Goal: Check status: Check status

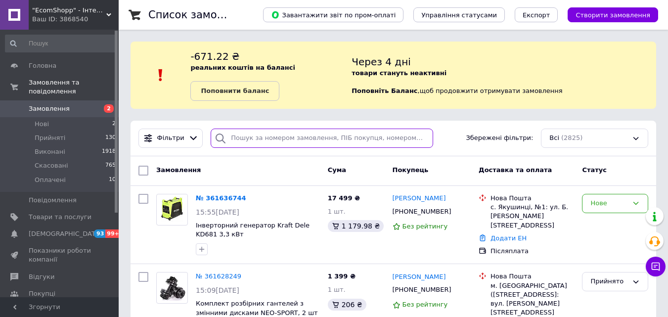
click at [256, 136] on input "search" at bounding box center [322, 138] width 222 height 19
paste input "0974720439"
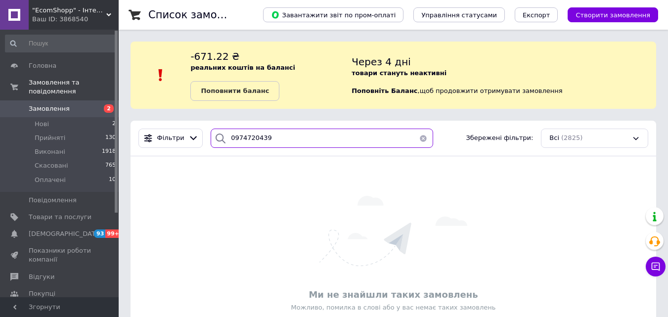
drag, startPoint x: 272, startPoint y: 135, endPoint x: 215, endPoint y: 136, distance: 57.4
click at [215, 136] on div "0974720439" at bounding box center [322, 138] width 222 height 19
type input "0974720439"
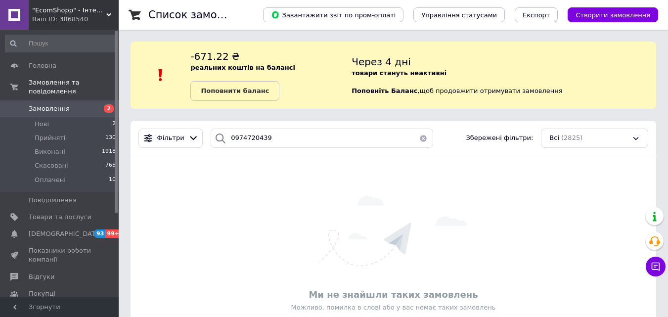
click at [50, 104] on span "Замовлення" at bounding box center [49, 108] width 41 height 9
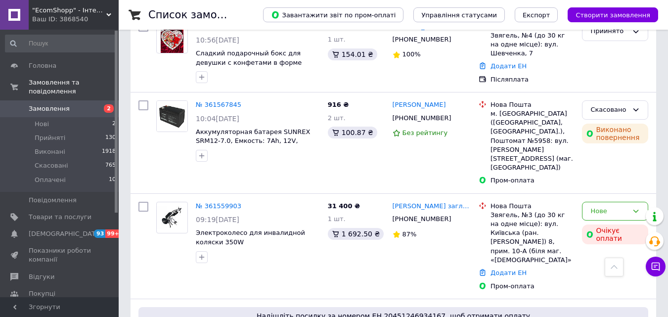
scroll to position [544, 0]
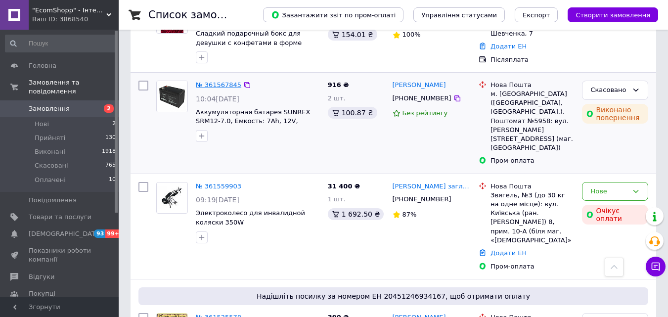
click at [228, 81] on link "№ 361567845" at bounding box center [219, 84] width 46 height 7
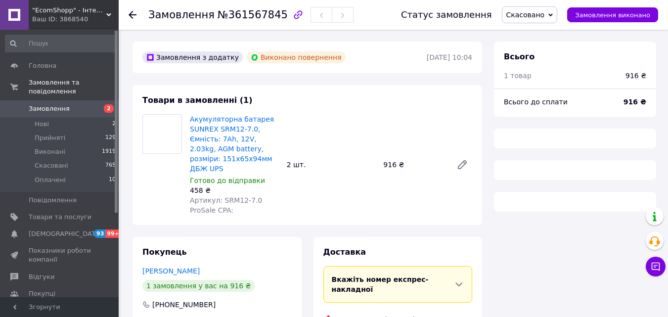
click at [58, 104] on span "Замовлення" at bounding box center [49, 108] width 41 height 9
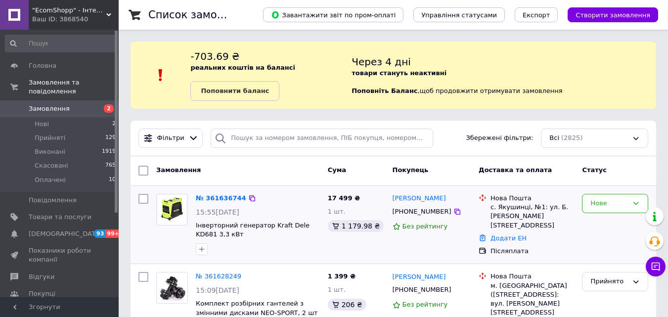
click at [229, 252] on div at bounding box center [258, 249] width 128 height 16
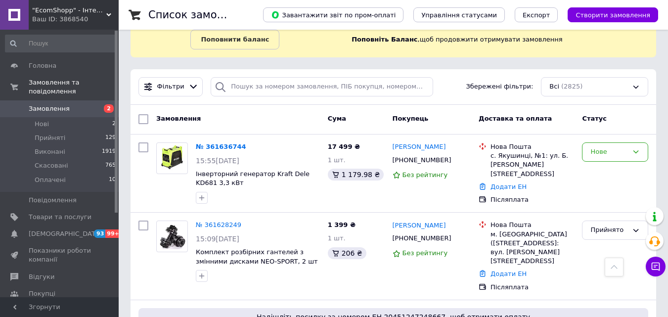
scroll to position [49, 0]
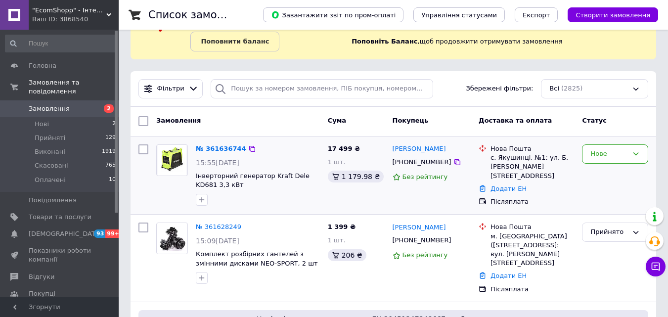
click at [228, 180] on span "Інверторний генератор Kraft Dele KD681 3,3 кВт" at bounding box center [258, 181] width 124 height 18
click at [230, 179] on span "Інверторний генератор Kraft Dele KD681 3,3 кВт" at bounding box center [253, 180] width 114 height 17
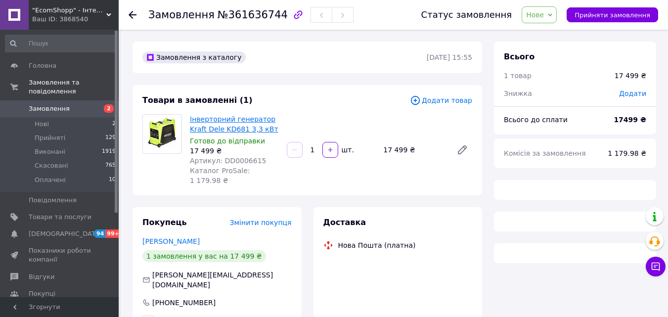
click at [214, 133] on link "Інверторний генератор Kraft Dele KD681 3,3 кВт" at bounding box center [234, 124] width 89 height 18
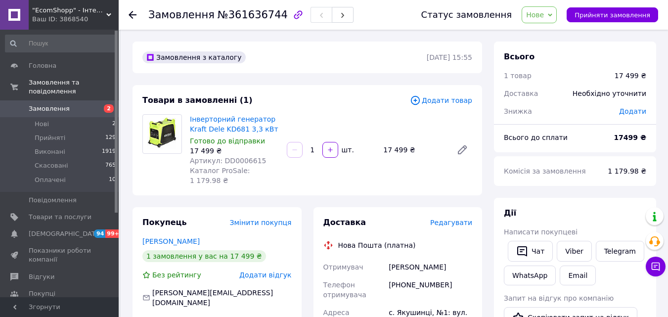
click at [86, 104] on span "Замовлення" at bounding box center [60, 108] width 63 height 9
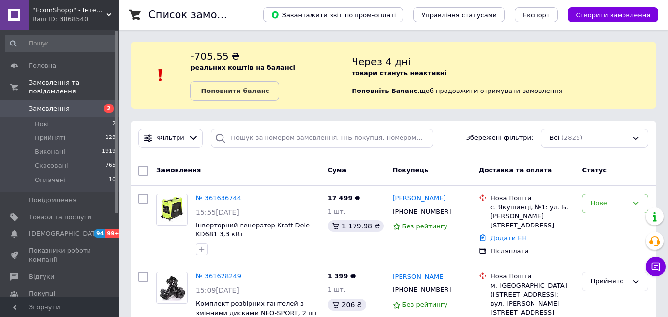
click at [72, 104] on span "Замовлення" at bounding box center [60, 108] width 63 height 9
click at [237, 177] on div "Замовлення" at bounding box center [238, 171] width 172 height 18
click at [222, 178] on div "Замовлення" at bounding box center [238, 171] width 172 height 18
click at [240, 183] on div "Замовлення Cума Покупець Доставка та оплата Статус" at bounding box center [394, 171] width 526 height 30
click at [255, 174] on div "Замовлення" at bounding box center [238, 171] width 172 height 18
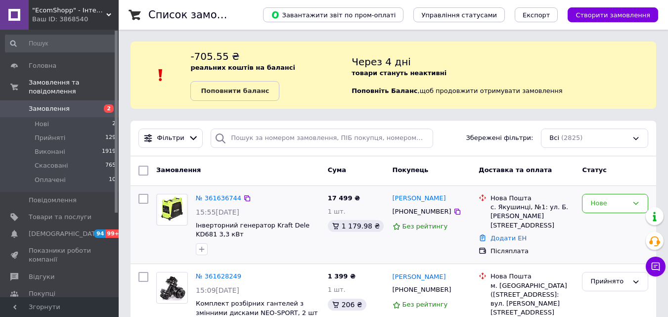
click at [306, 239] on div "№ 361636744 15:55[DATE] Інверторний генератор Kraft Dele KD681 3,3 кВт" at bounding box center [258, 224] width 132 height 69
drag, startPoint x: 221, startPoint y: 234, endPoint x: 227, endPoint y: 232, distance: 6.6
click at [192, 222] on div "№ 361636744 15:55[DATE] Інверторний генератор Kraft Dele KD681 3,3 кВт" at bounding box center [258, 224] width 132 height 69
click at [244, 244] on div at bounding box center [258, 249] width 128 height 16
drag, startPoint x: 195, startPoint y: 223, endPoint x: 218, endPoint y: 231, distance: 23.9
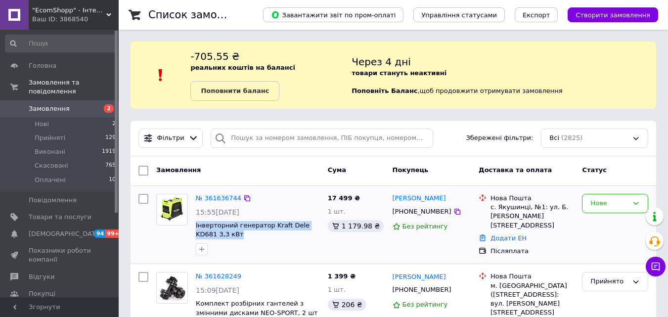
click at [217, 231] on div "№ 361636744 15:55[DATE] Інверторний генератор Kraft Dele KD681 3,3 кВт" at bounding box center [258, 224] width 132 height 69
click at [225, 233] on span "Інверторний генератор Kraft Dele KD681 3,3 кВт" at bounding box center [258, 230] width 124 height 18
click at [227, 238] on span "Інверторний генератор Kraft Dele KD681 3,3 кВт" at bounding box center [258, 230] width 124 height 18
click at [255, 202] on div "№ 361636744" at bounding box center [258, 198] width 126 height 11
drag, startPoint x: 221, startPoint y: 235, endPoint x: 196, endPoint y: 225, distance: 26.8
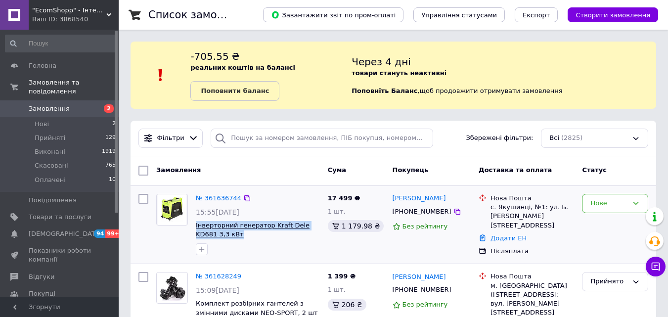
click at [196, 225] on span "Інверторний генератор Kraft Dele KD681 3,3 кВт" at bounding box center [258, 230] width 124 height 18
click at [270, 197] on div "№ 361636744" at bounding box center [258, 198] width 126 height 11
drag, startPoint x: 194, startPoint y: 220, endPoint x: 223, endPoint y: 235, distance: 32.3
click at [223, 235] on div "№ 361636744 15:55[DATE] Інверторний генератор Kraft Dele KD681 3,3 кВт" at bounding box center [258, 224] width 132 height 69
click at [230, 248] on div at bounding box center [258, 249] width 128 height 16
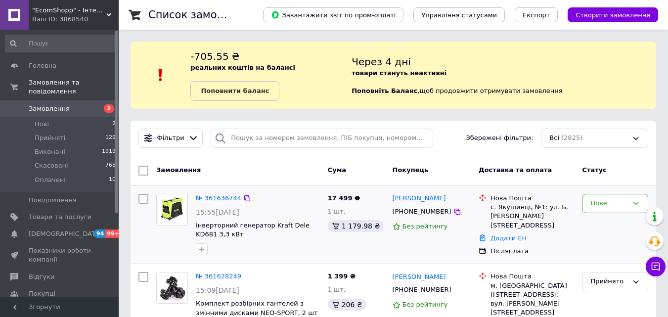
click at [276, 255] on div at bounding box center [258, 249] width 128 height 16
click at [291, 185] on div "Замовлення Cума Покупець Доставка та оплата Статус" at bounding box center [394, 171] width 526 height 30
drag, startPoint x: 291, startPoint y: 185, endPoint x: 268, endPoint y: 175, distance: 25.1
click at [268, 175] on div "Замовлення" at bounding box center [238, 171] width 172 height 18
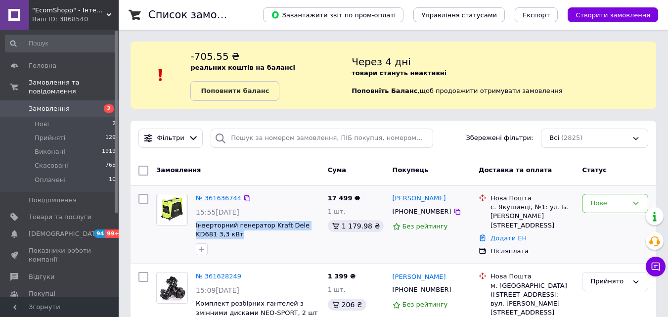
drag, startPoint x: 223, startPoint y: 238, endPoint x: 195, endPoint y: 227, distance: 29.9
click at [195, 227] on div "№ 361636744 15:55[DATE] Інверторний генератор Kraft Dele KD681 3,3 кВт" at bounding box center [258, 224] width 132 height 69
click at [266, 213] on div "15:55[DATE]" at bounding box center [258, 212] width 124 height 10
drag, startPoint x: 221, startPoint y: 235, endPoint x: 193, endPoint y: 224, distance: 29.9
click at [193, 224] on div "№ 361636744 15:55[DATE] Інверторний генератор Kraft Dele KD681 3,3 кВт" at bounding box center [258, 224] width 132 height 69
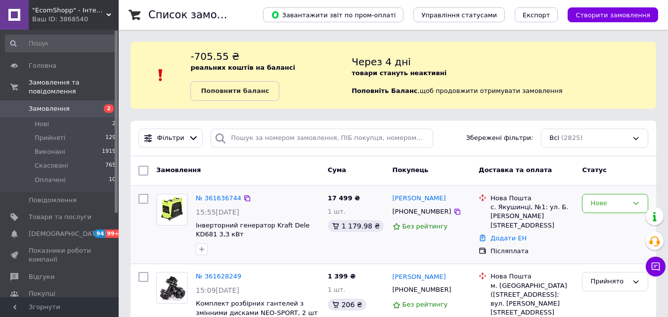
click at [276, 207] on div "15:55[DATE]" at bounding box center [258, 212] width 124 height 10
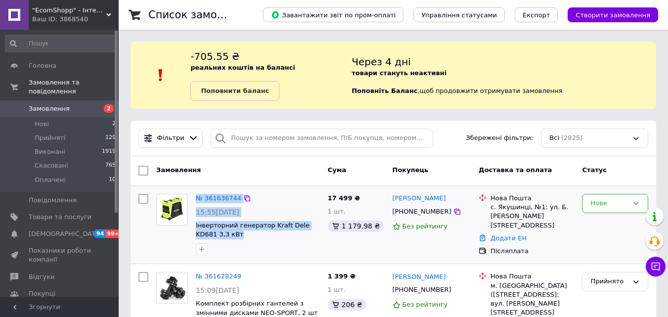
drag, startPoint x: 191, startPoint y: 222, endPoint x: 222, endPoint y: 235, distance: 33.0
click at [222, 235] on div "№ 361636744 15:55[DATE] Інверторний генератор Kraft Dele KD681 3,3 кВт" at bounding box center [238, 224] width 172 height 69
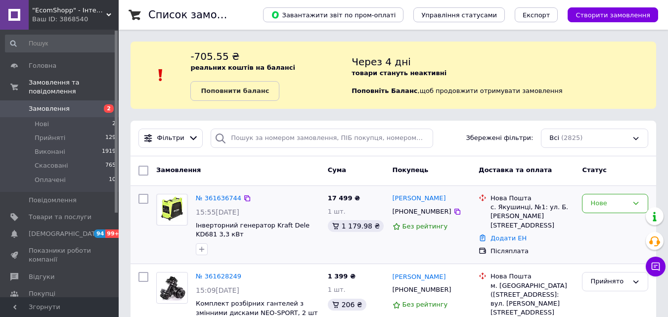
click at [233, 242] on div at bounding box center [258, 249] width 128 height 16
drag, startPoint x: 218, startPoint y: 233, endPoint x: 199, endPoint y: 224, distance: 21.0
click at [195, 224] on div "№ 361636744 15:55[DATE] Інверторний генератор Kraft Dele KD681 3,3 кВт" at bounding box center [258, 224] width 132 height 69
click at [264, 212] on div "15:55[DATE]" at bounding box center [258, 212] width 124 height 10
drag, startPoint x: 191, startPoint y: 225, endPoint x: 214, endPoint y: 229, distance: 23.2
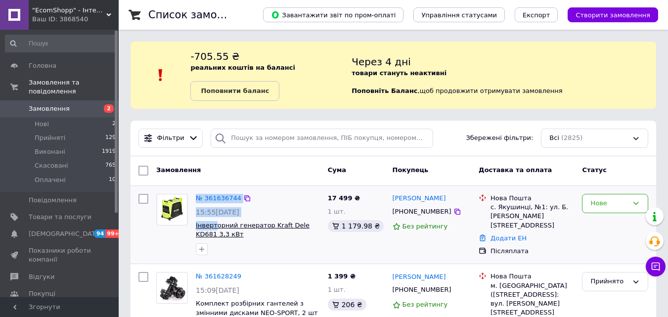
click at [214, 229] on div "№ 361636744 15:55[DATE] Інверторний генератор Kraft Dele KD681 3,3 кВт" at bounding box center [238, 224] width 172 height 69
click at [229, 234] on span "Інверторний генератор Kraft Dele KD681 3,3 кВт" at bounding box center [258, 230] width 124 height 18
drag, startPoint x: 219, startPoint y: 232, endPoint x: 195, endPoint y: 223, distance: 25.4
click at [195, 223] on div "№ 361636744 15:55[DATE] Інверторний генератор Kraft Dele KD681 3,3 кВт" at bounding box center [258, 224] width 132 height 69
click at [270, 213] on div "15:55[DATE]" at bounding box center [258, 212] width 124 height 10
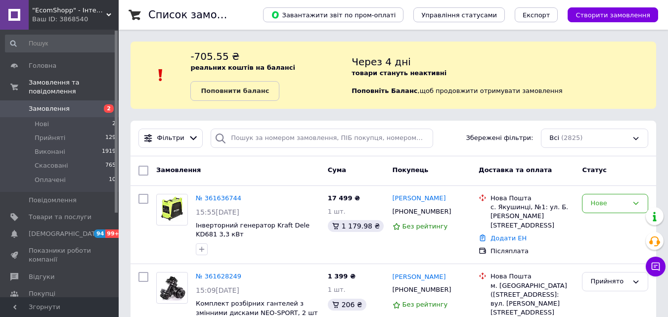
click at [289, 175] on div "Замовлення" at bounding box center [238, 171] width 172 height 18
click at [289, 181] on div "Замовлення Cума Покупець Доставка та оплата Статус" at bounding box center [394, 171] width 526 height 30
click at [291, 184] on div "Замовлення Cума Покупець Доставка та оплата Статус" at bounding box center [394, 171] width 526 height 30
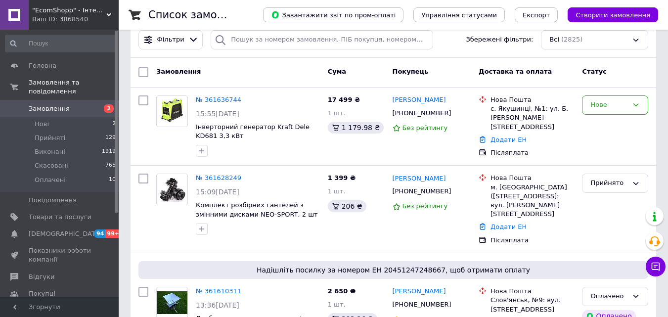
scroll to position [99, 0]
click at [278, 155] on div at bounding box center [258, 150] width 128 height 16
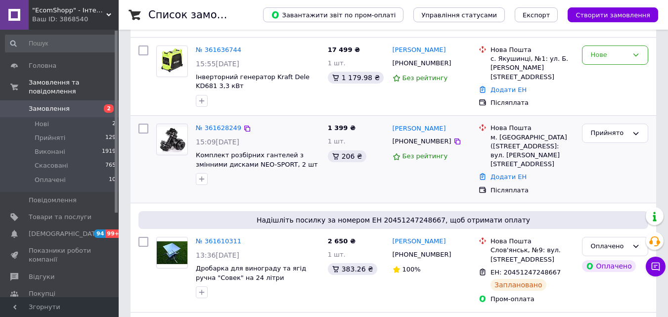
click at [265, 121] on div "№ 361628249 15:09[DATE] Комплект розбірних гантелей з змінними дисками NEO-SPOR…" at bounding box center [258, 154] width 132 height 69
click at [280, 103] on div at bounding box center [258, 101] width 128 height 16
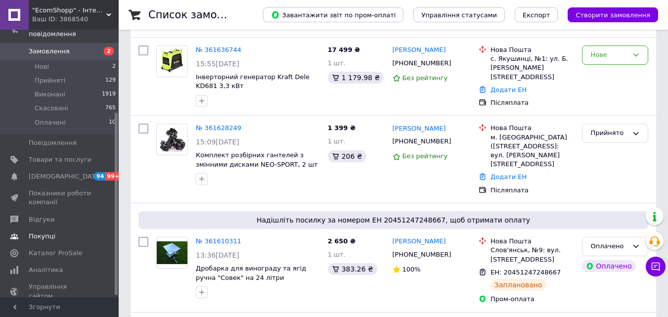
scroll to position [123, 0]
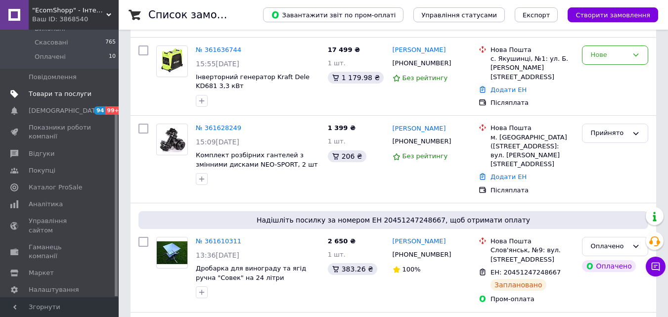
click at [47, 90] on span "Товари та послуги" at bounding box center [60, 94] width 63 height 9
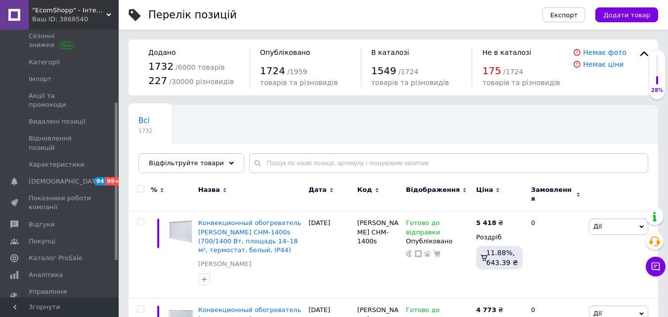
click at [222, 133] on div "Всі 1732 Ok Відфільтровано... Зберегти" at bounding box center [194, 125] width 131 height 38
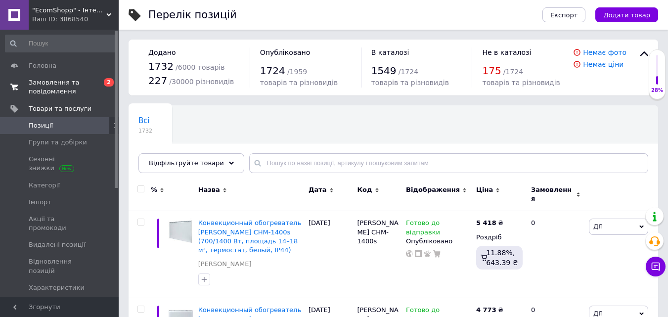
click at [58, 85] on span "Замовлення та повідомлення" at bounding box center [60, 87] width 63 height 18
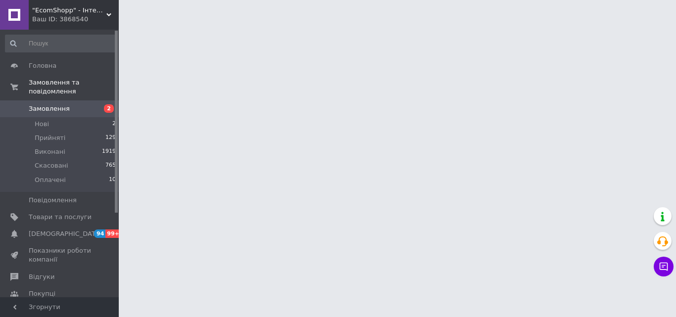
click at [47, 104] on span "Замовлення" at bounding box center [49, 108] width 41 height 9
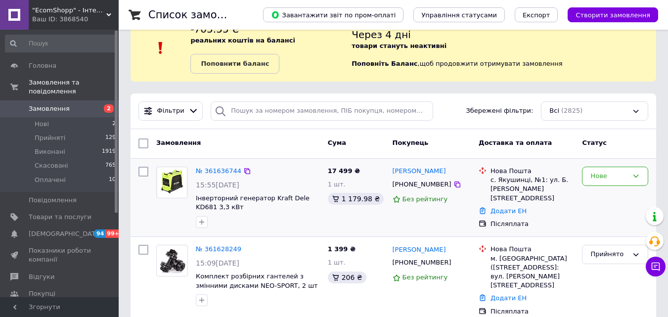
scroll to position [49, 0]
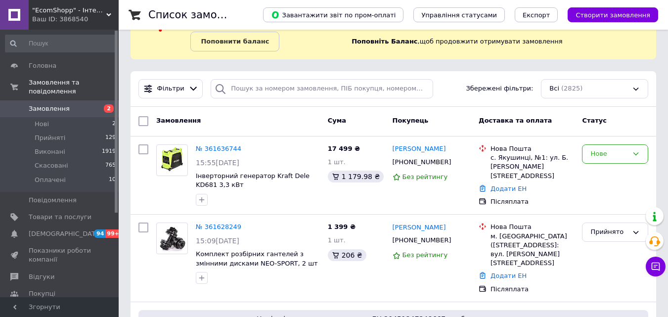
click at [96, 100] on link "Замовлення 2" at bounding box center [61, 108] width 122 height 17
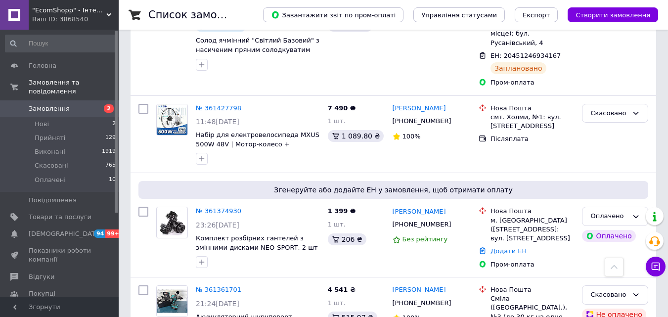
scroll to position [890, 0]
